Goal: Task Accomplishment & Management: Use online tool/utility

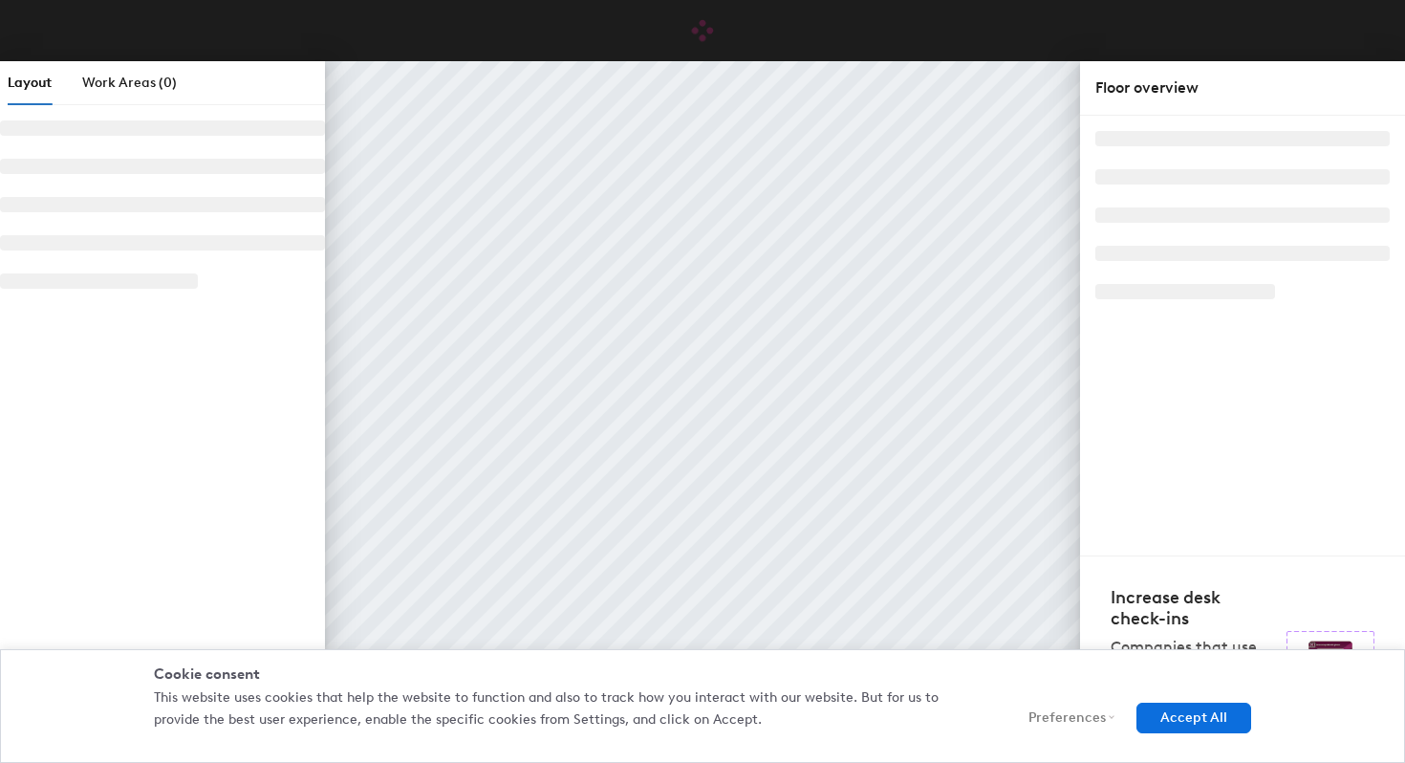
click at [1164, 717] on button "Accept All" at bounding box center [1193, 717] width 115 height 31
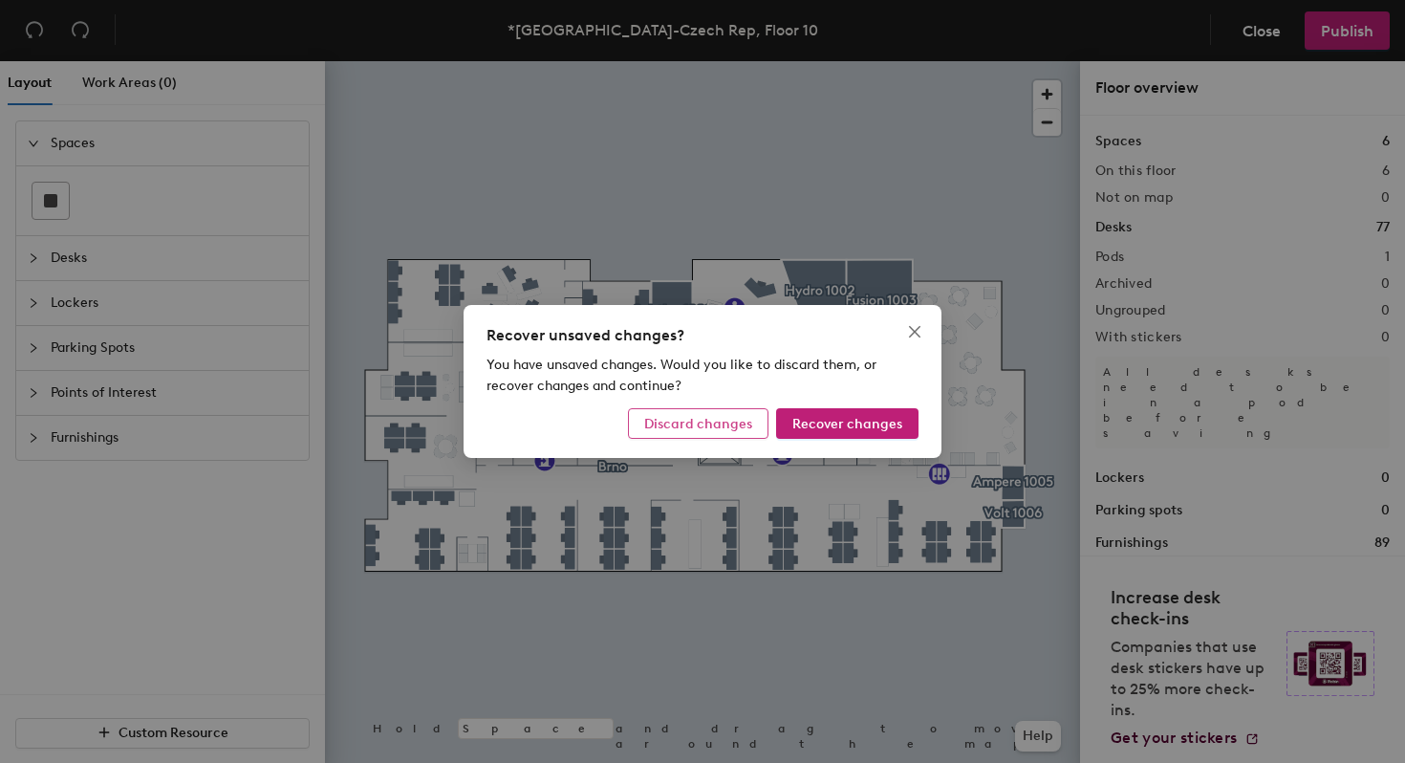
click at [741, 426] on span "Discard changes" at bounding box center [698, 424] width 108 height 16
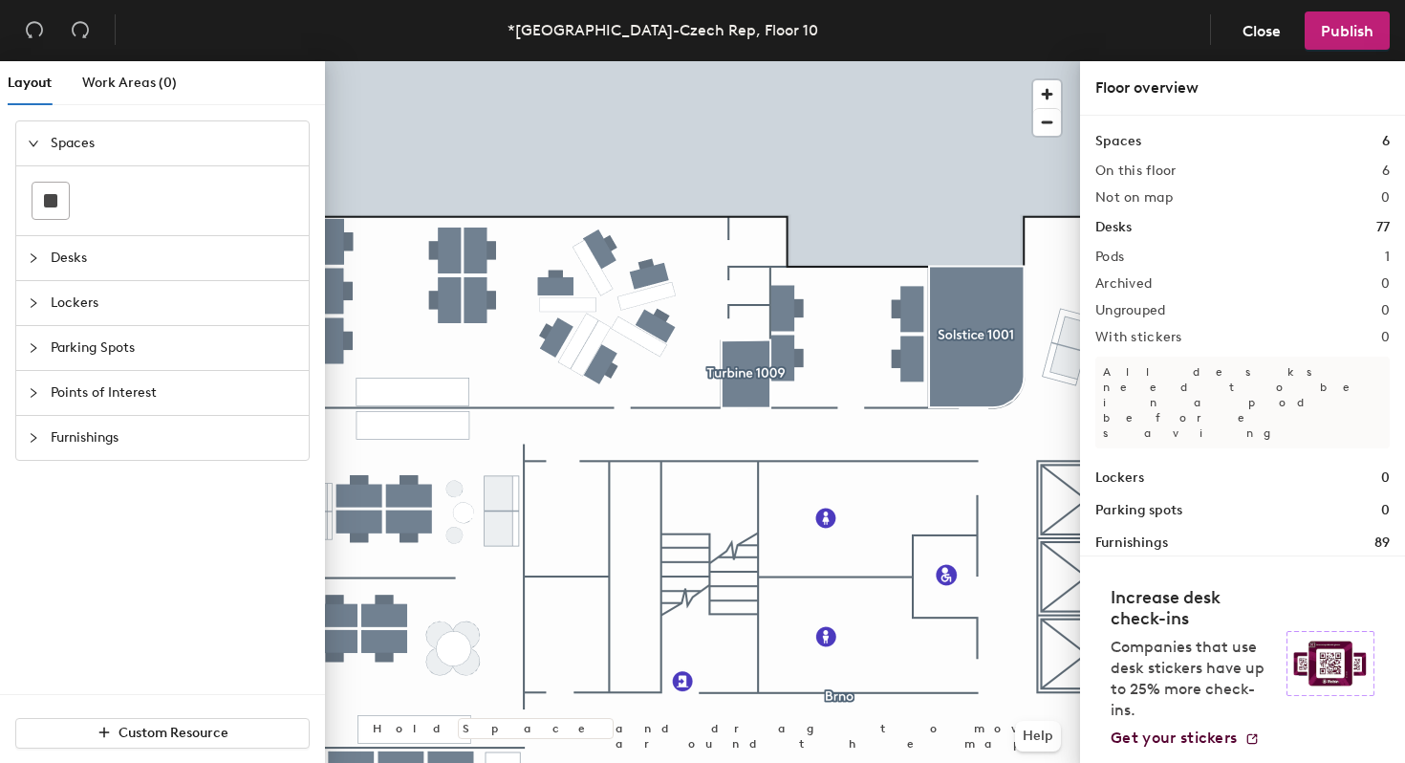
click at [451, 61] on div at bounding box center [702, 61] width 755 height 0
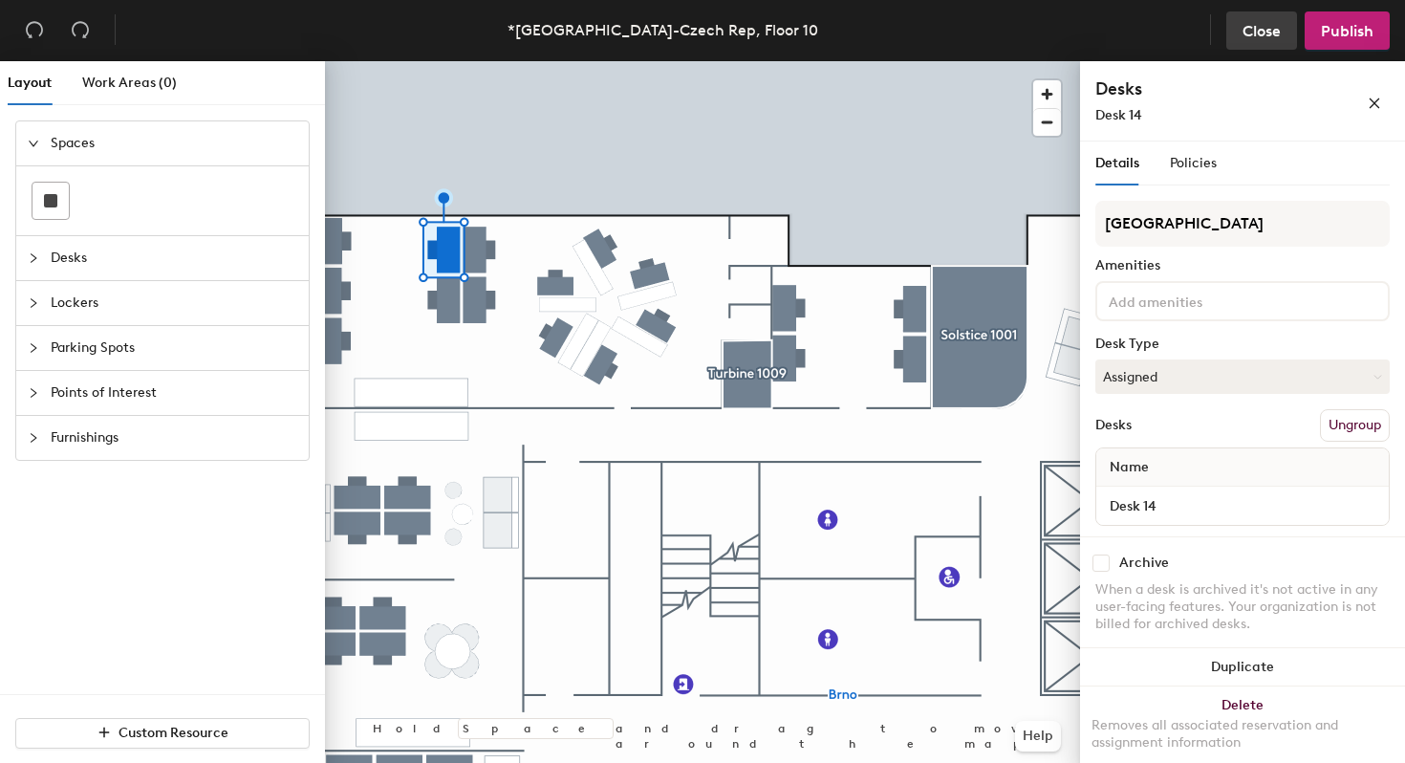
click at [1267, 30] on span "Close" at bounding box center [1261, 31] width 38 height 18
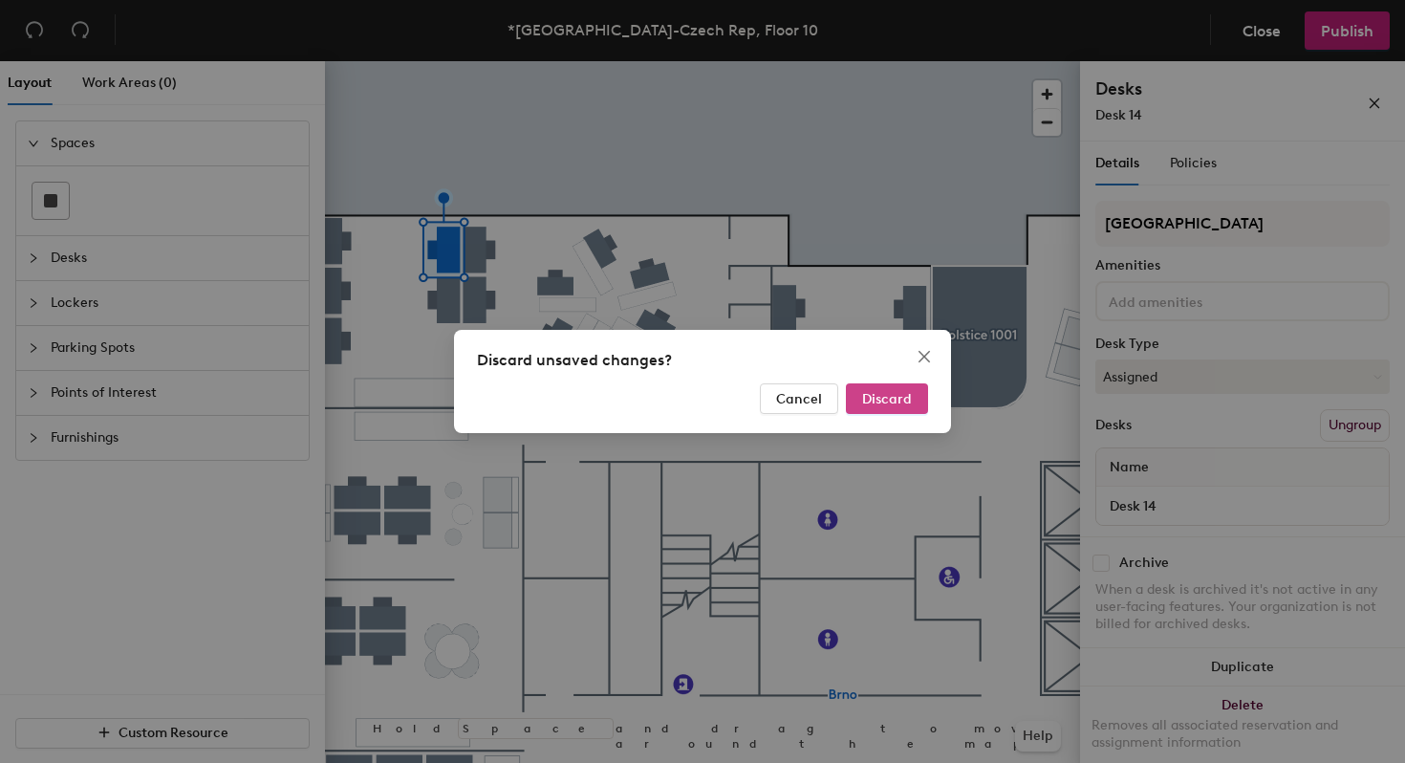
click at [889, 396] on span "Discard" at bounding box center [887, 399] width 50 height 16
